Goal: Obtain resource: Obtain resource

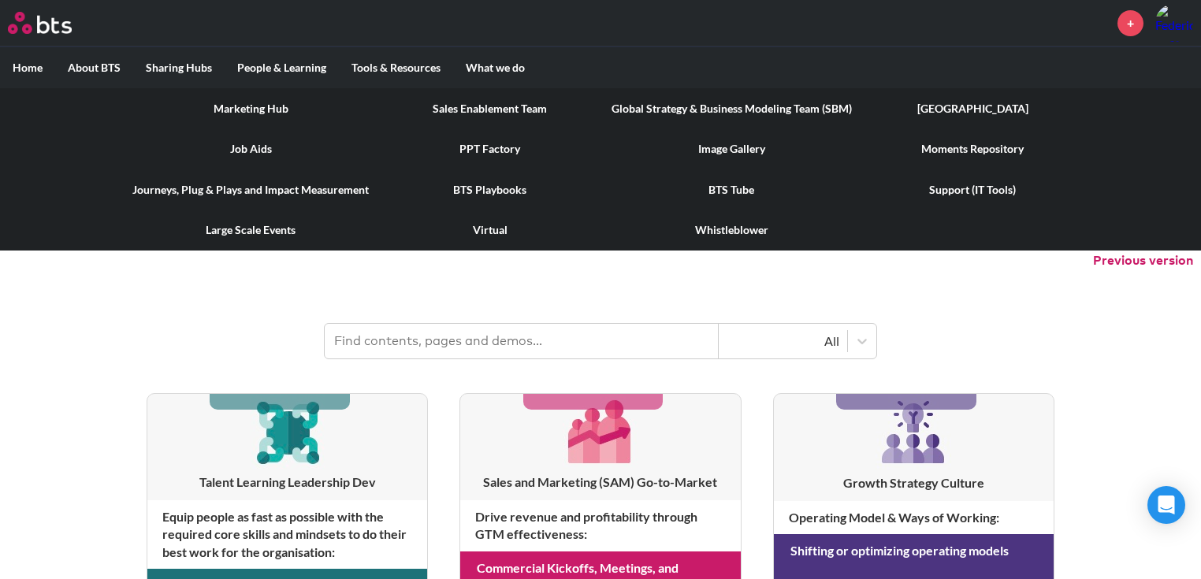
click at [478, 151] on link "PPT Factory" at bounding box center [489, 148] width 217 height 41
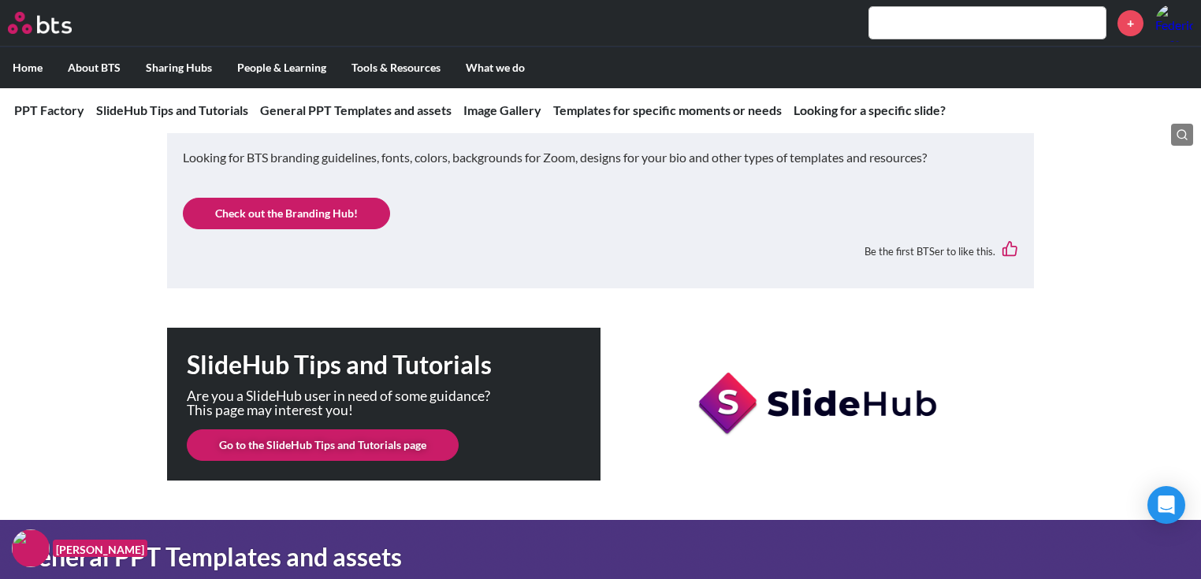
scroll to position [315, 0]
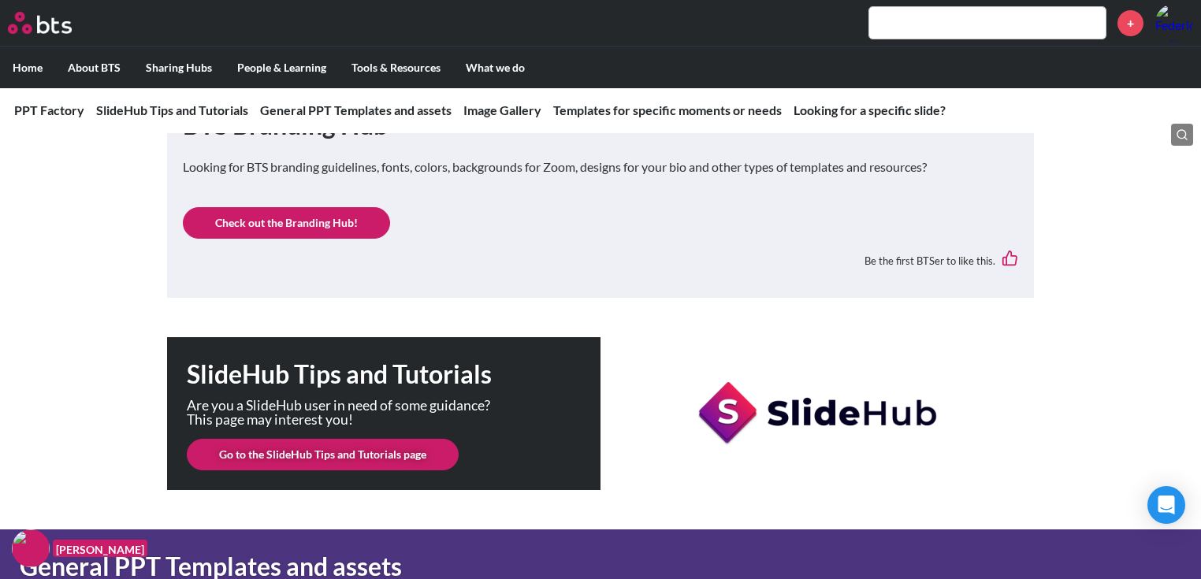
click at [269, 218] on link "Check out the Branding Hub!" at bounding box center [286, 223] width 207 height 32
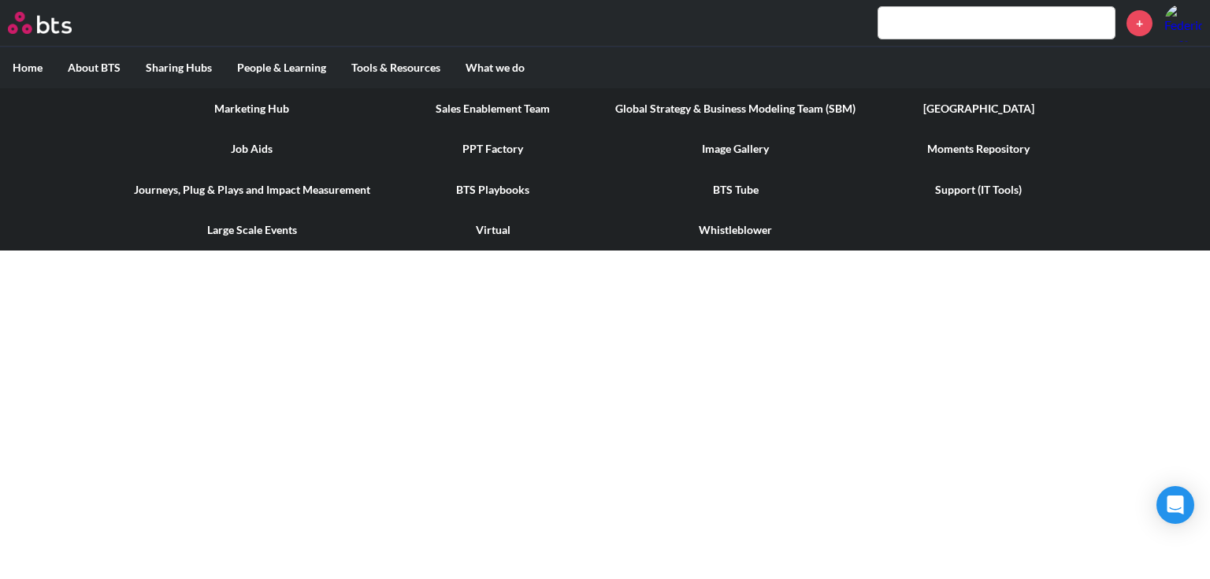
click at [481, 143] on link "PPT Factory" at bounding box center [493, 148] width 221 height 41
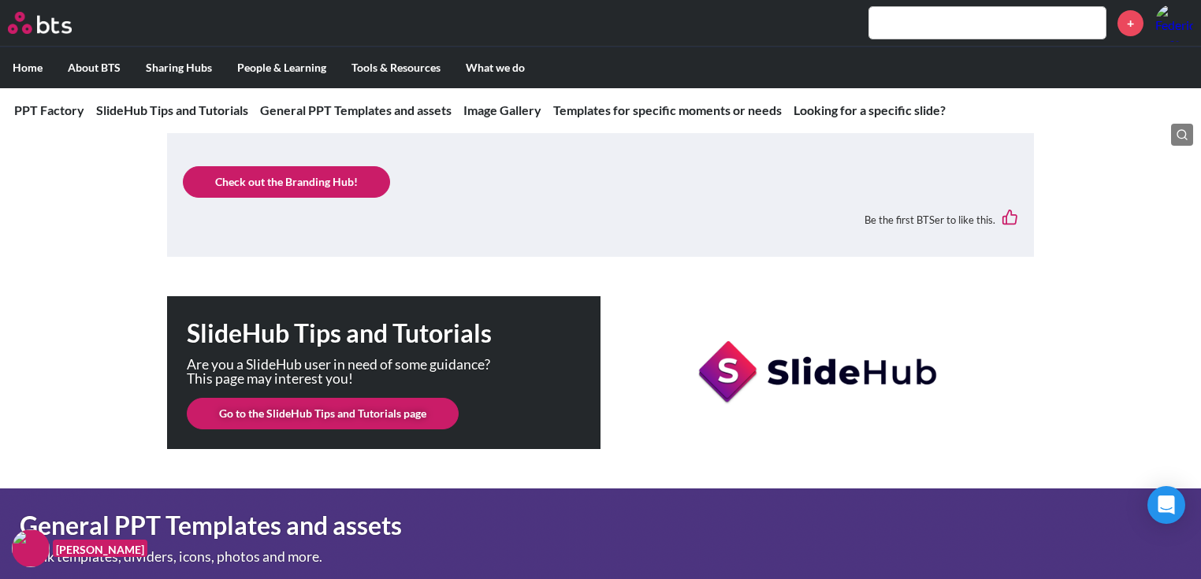
scroll to position [378, 0]
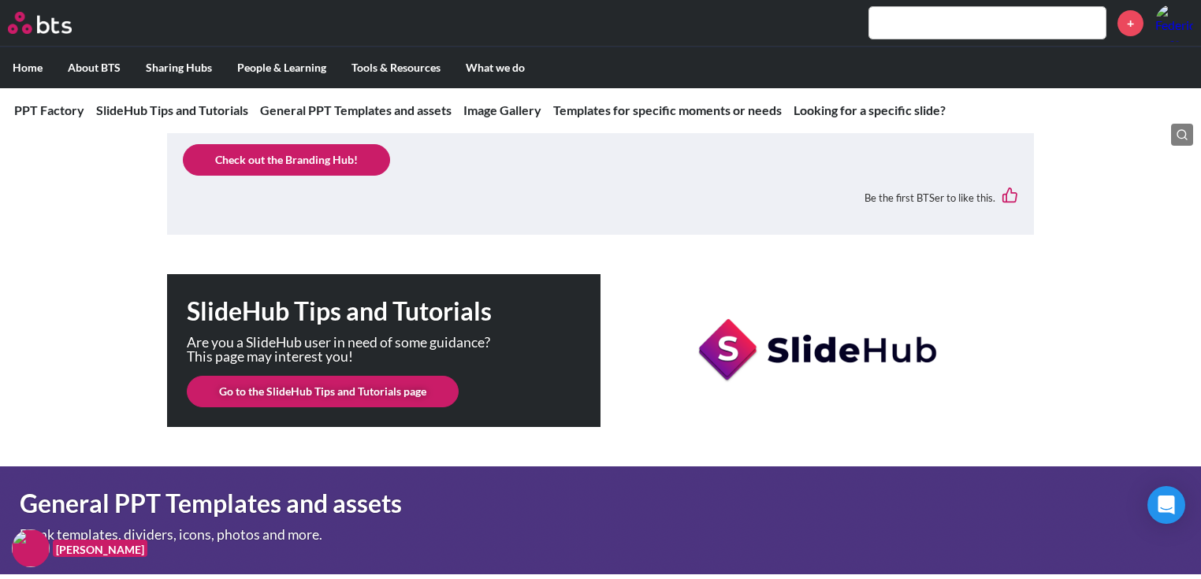
click at [297, 165] on link "Check out the Branding Hub!" at bounding box center [286, 160] width 207 height 32
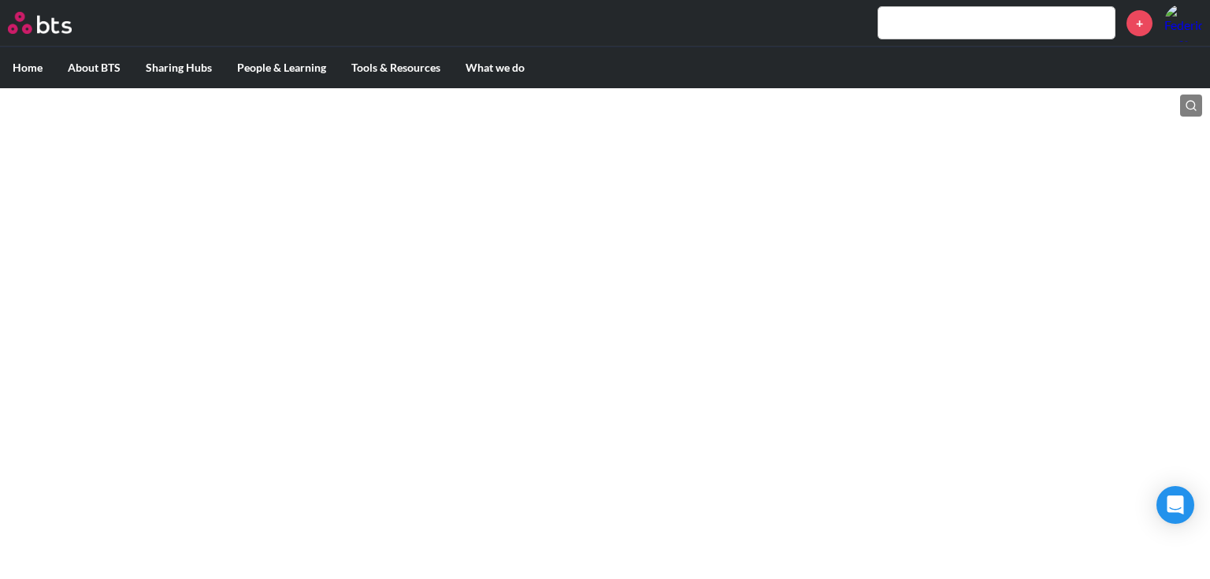
click at [901, 116] on html "MENU + Home About BTS Who we are How we work: Policies, Toolkits and Guidance I…" at bounding box center [605, 58] width 1210 height 116
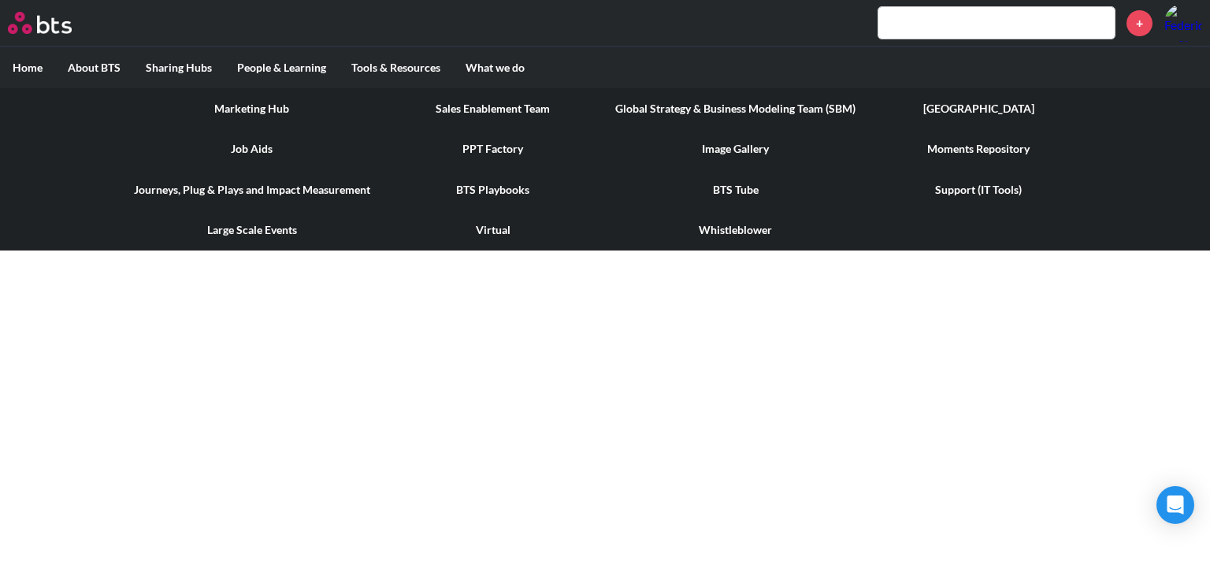
click at [517, 145] on link "PPT Factory" at bounding box center [493, 148] width 221 height 41
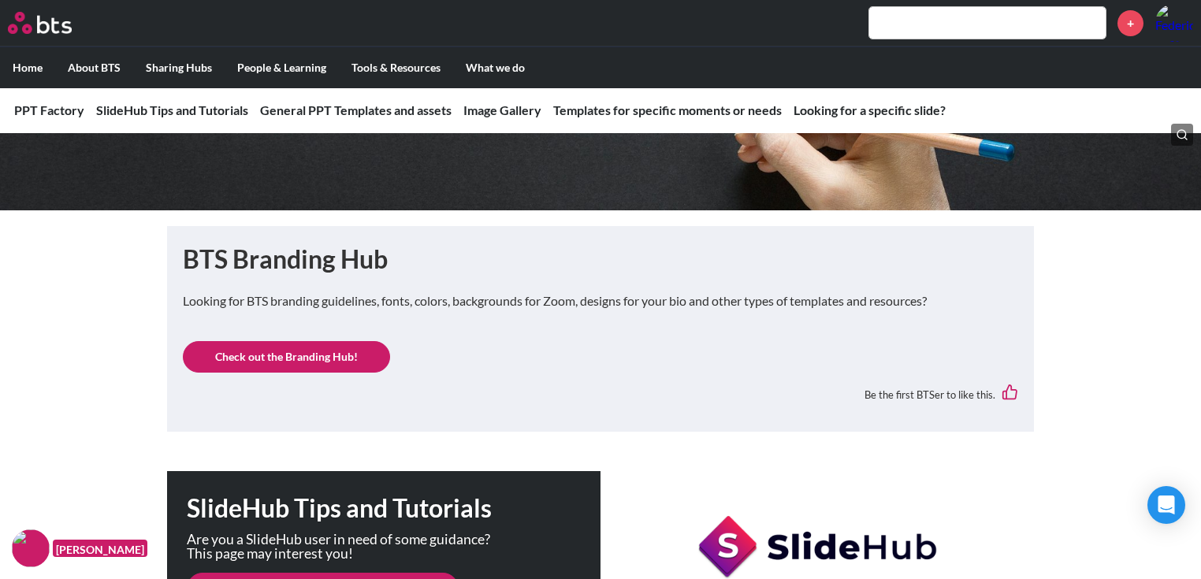
scroll to position [315, 0]
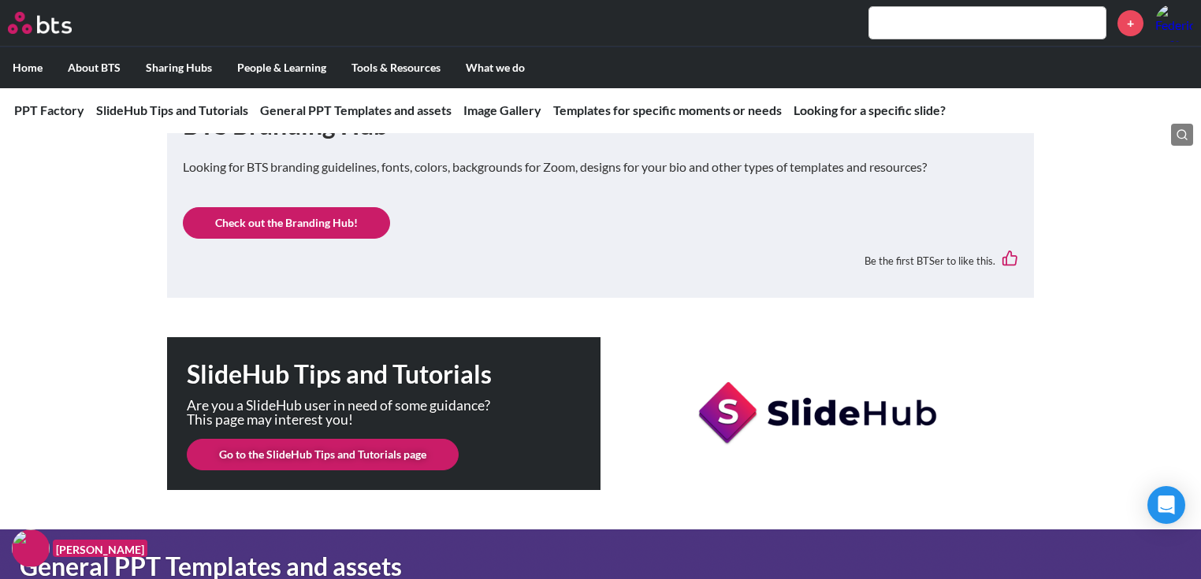
click at [235, 228] on link "Check out the Branding Hub!" at bounding box center [286, 223] width 207 height 32
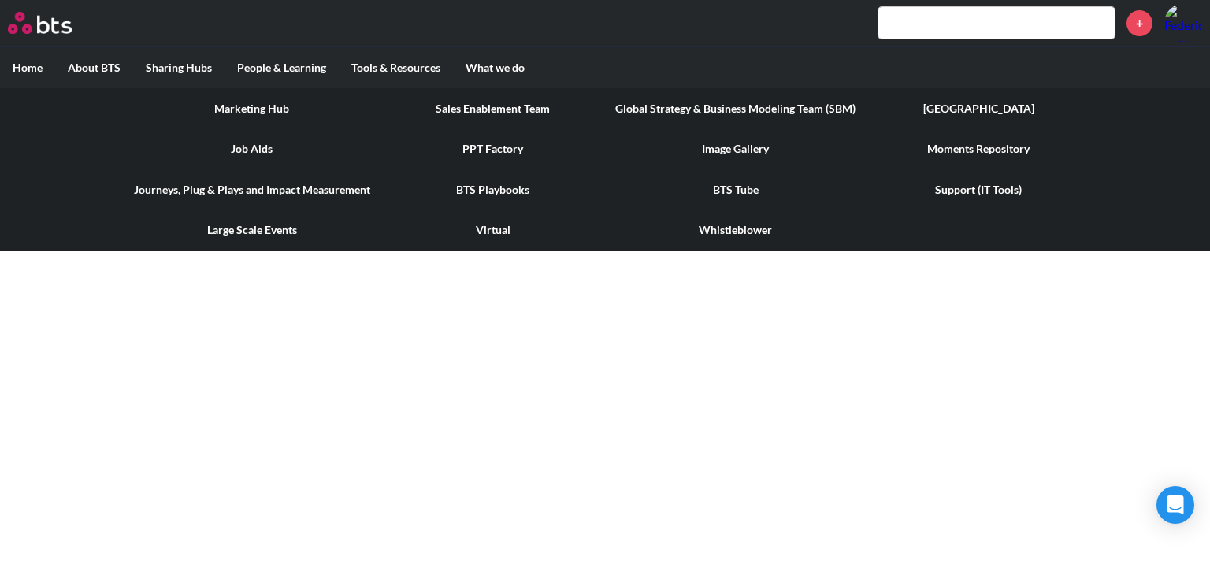
click at [478, 146] on link "PPT Factory" at bounding box center [493, 148] width 221 height 41
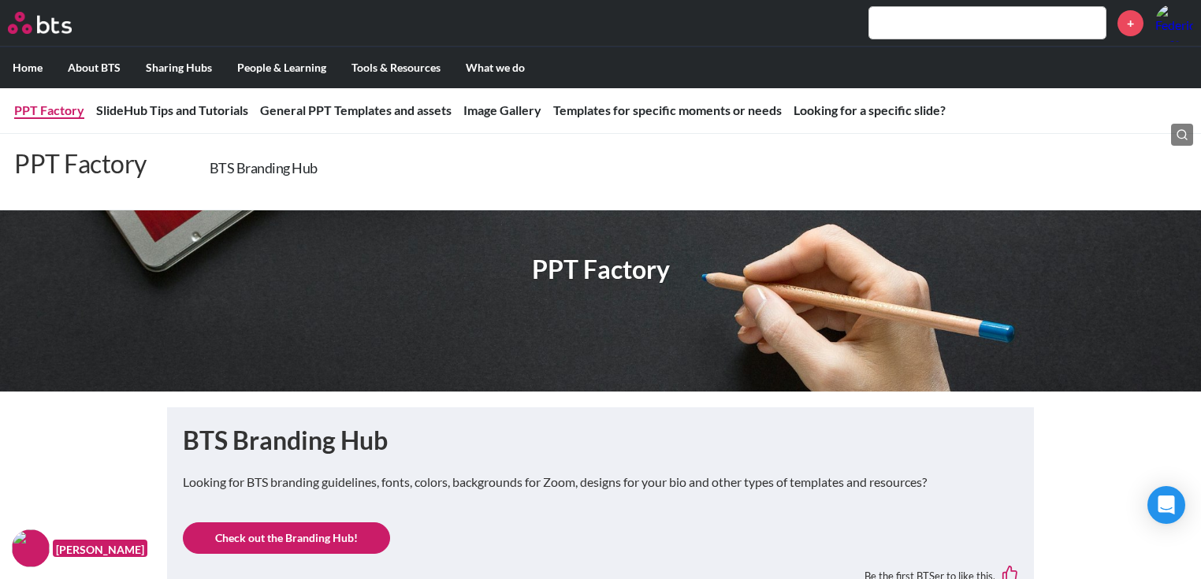
click at [28, 108] on link "PPT Factory" at bounding box center [49, 109] width 70 height 15
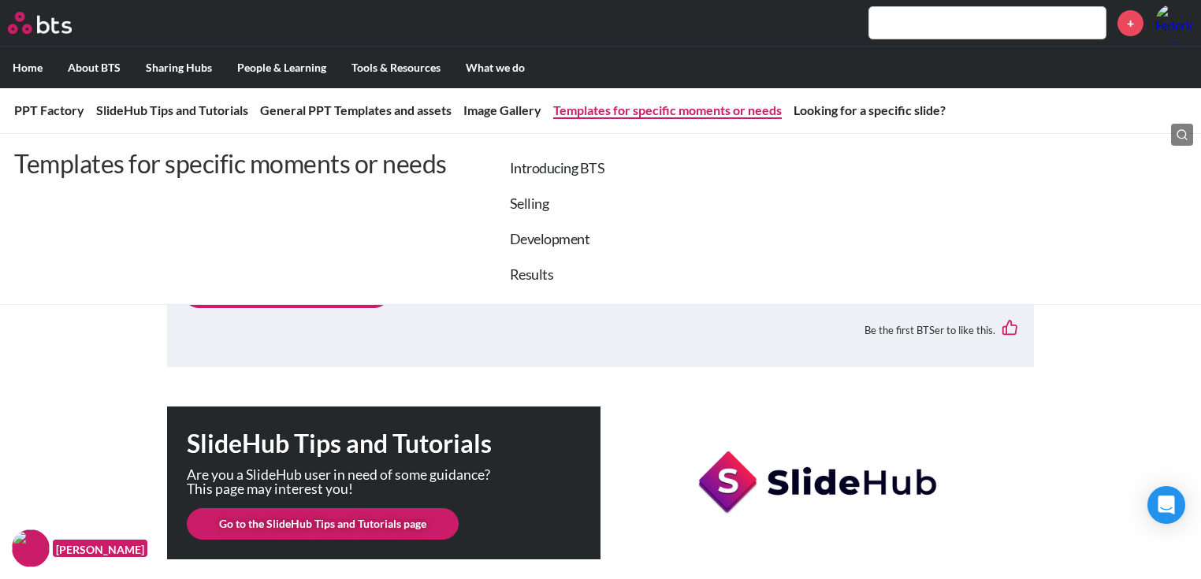
scroll to position [252, 0]
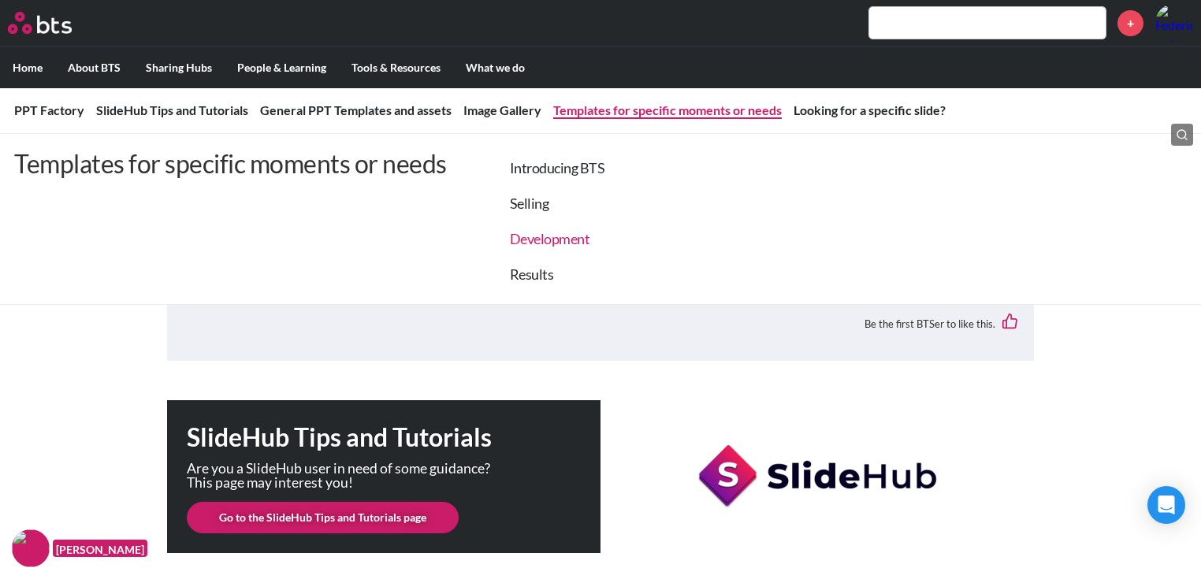
click at [533, 240] on link "Development" at bounding box center [550, 238] width 80 height 17
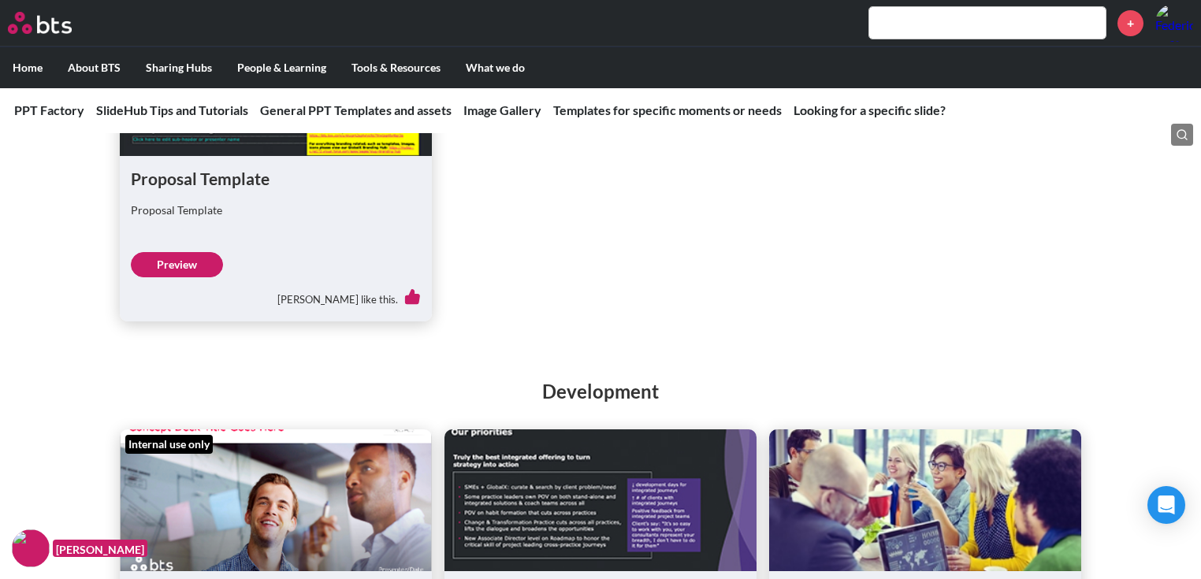
scroll to position [3024, 0]
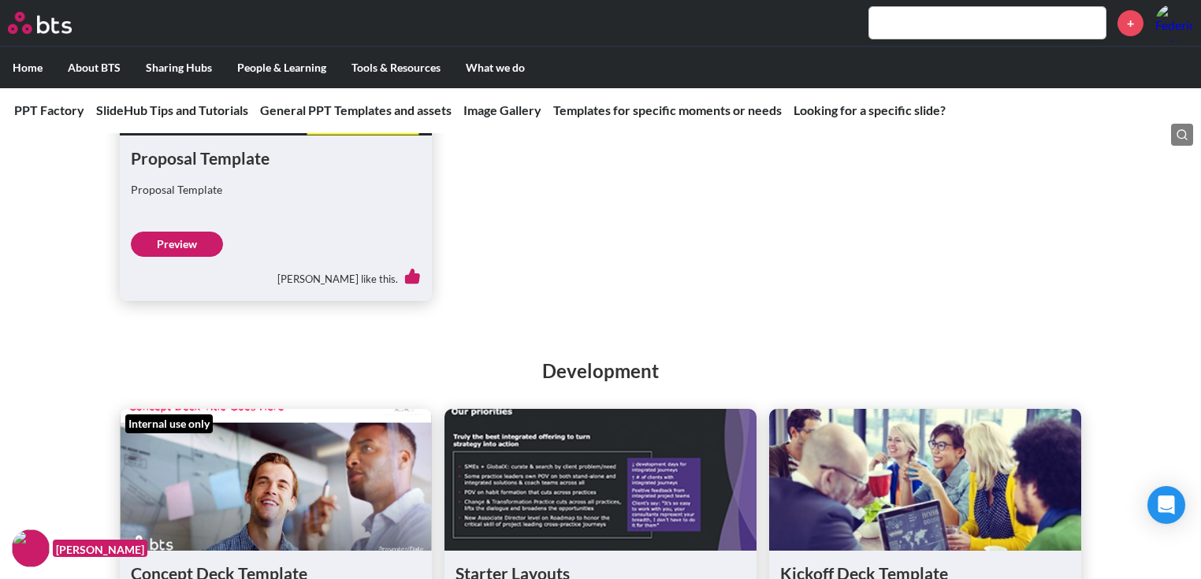
click at [186, 240] on link "Preview" at bounding box center [177, 244] width 92 height 25
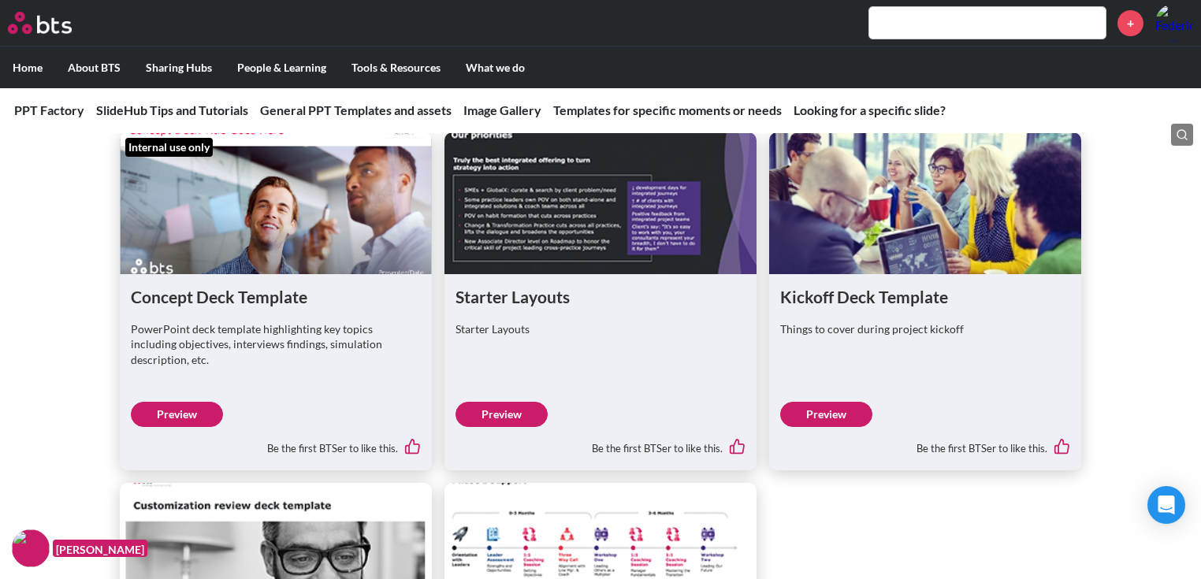
scroll to position [3339, 0]
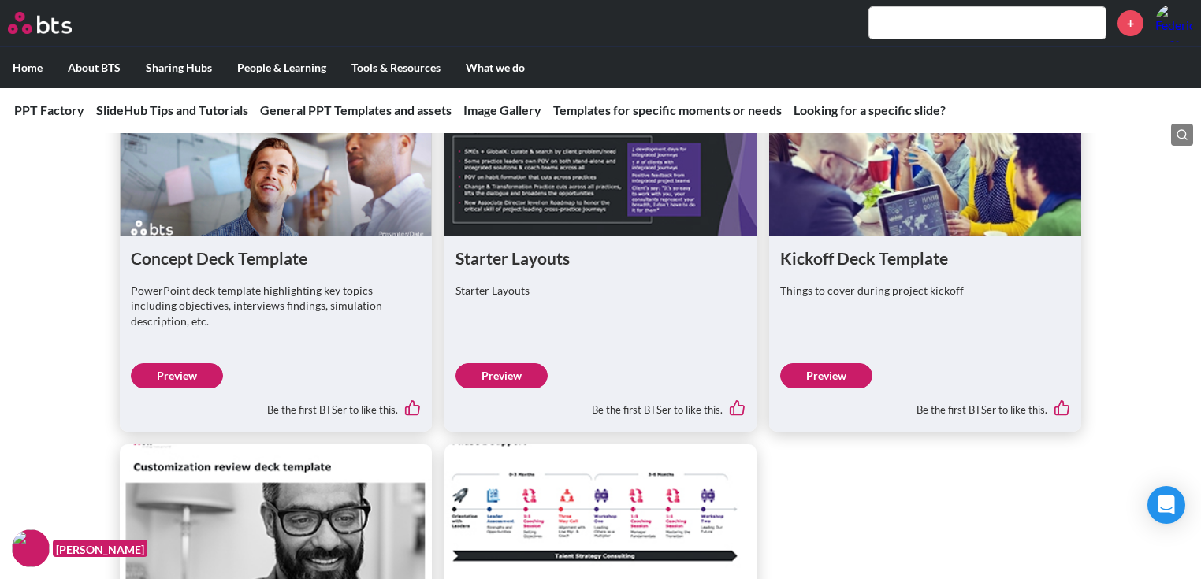
click at [182, 363] on link "Preview" at bounding box center [177, 375] width 92 height 25
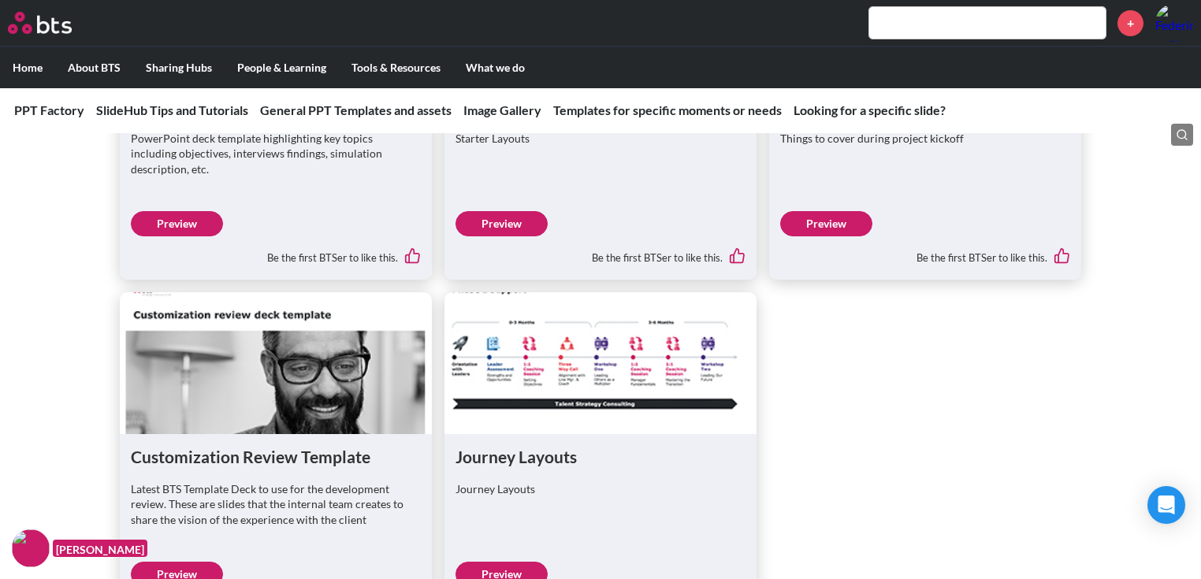
scroll to position [3528, 0]
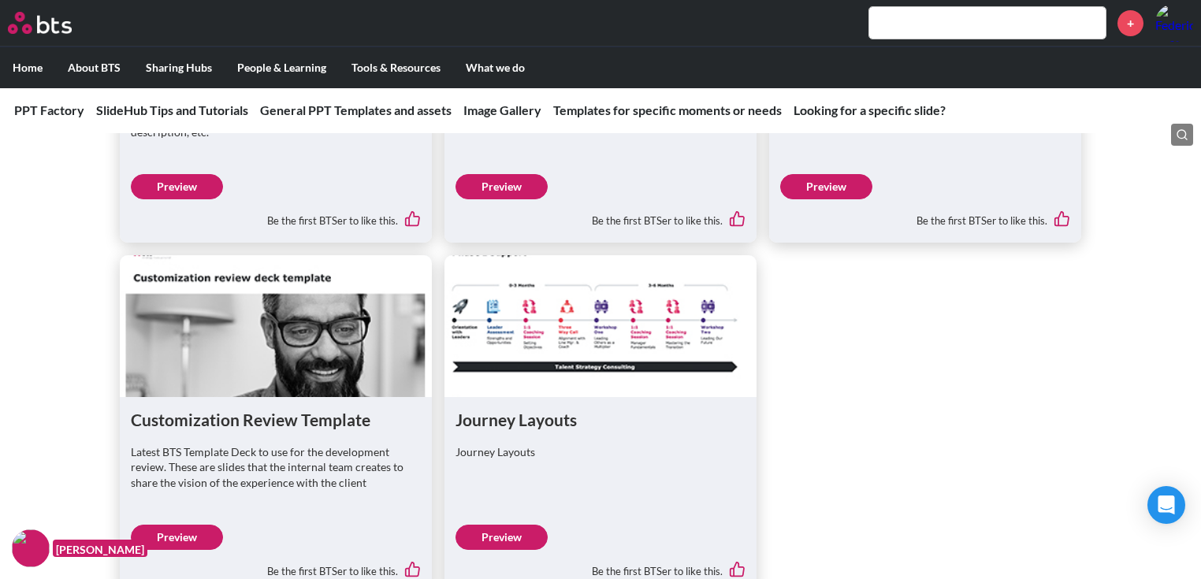
click at [493, 525] on link "Preview" at bounding box center [501, 537] width 92 height 25
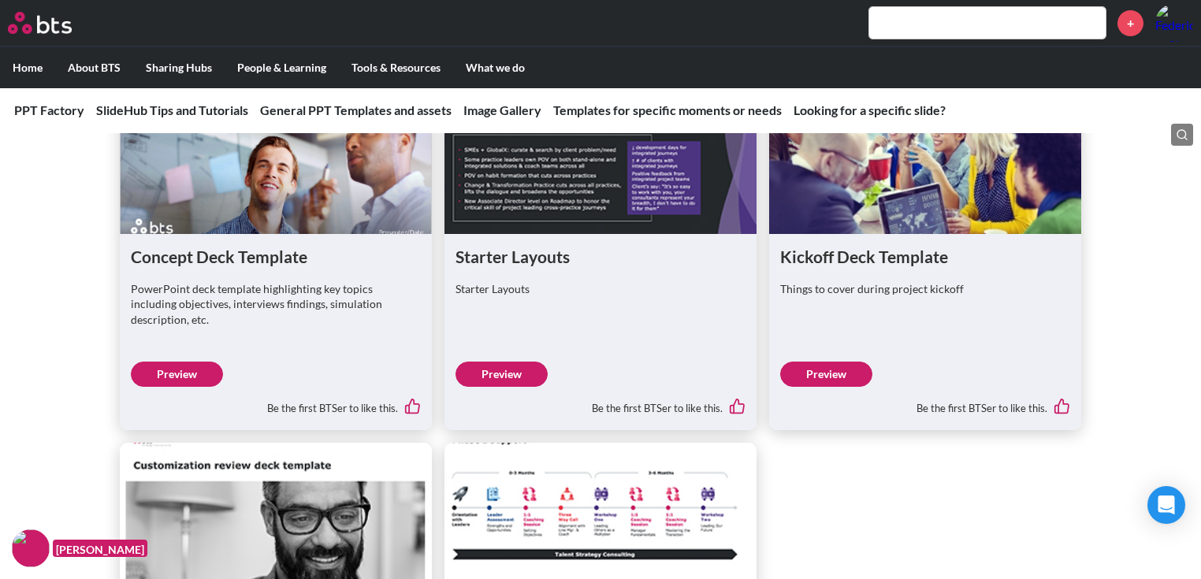
scroll to position [3339, 0]
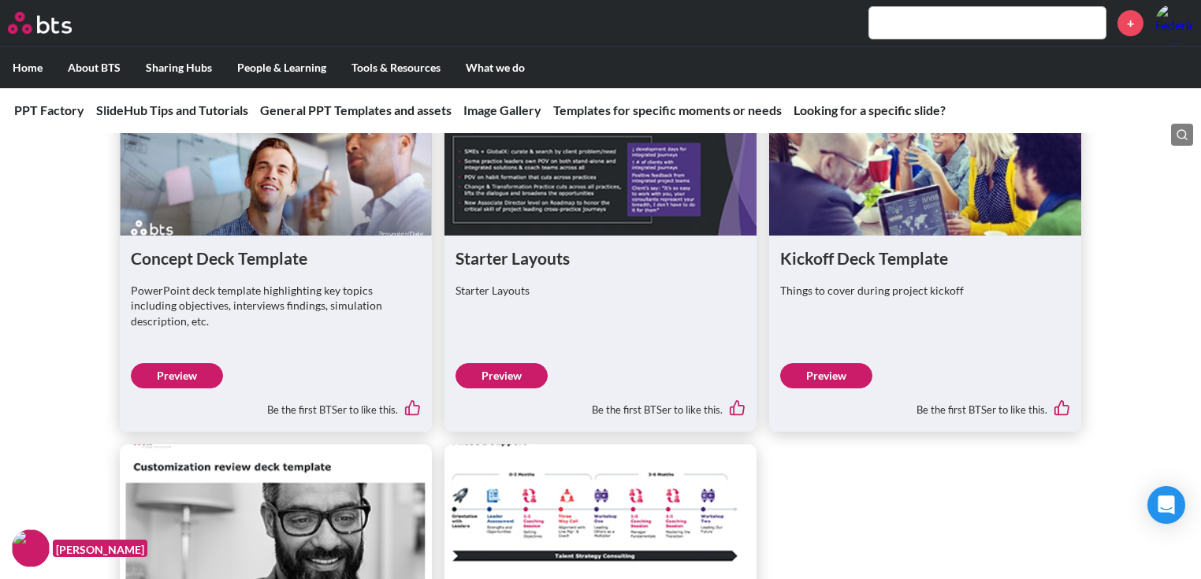
click at [140, 363] on link "Preview" at bounding box center [177, 375] width 92 height 25
